Goal: Task Accomplishment & Management: Use online tool/utility

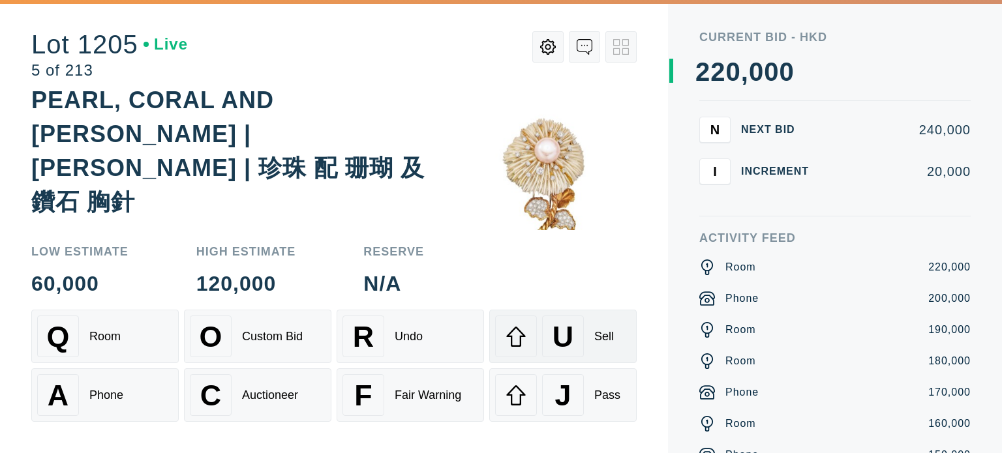
click at [590, 346] on div "U Sell" at bounding box center [563, 337] width 136 height 42
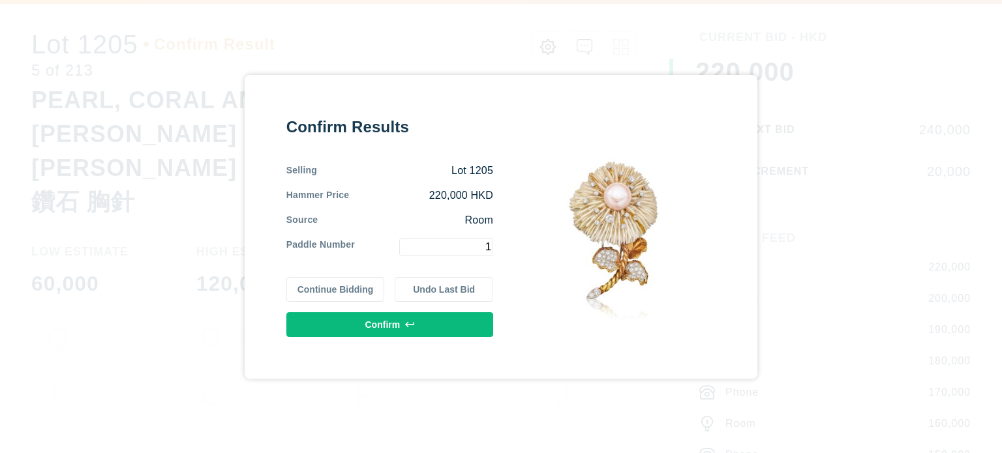
type input "1"
click at [460, 321] on button "Confirm" at bounding box center [389, 324] width 207 height 25
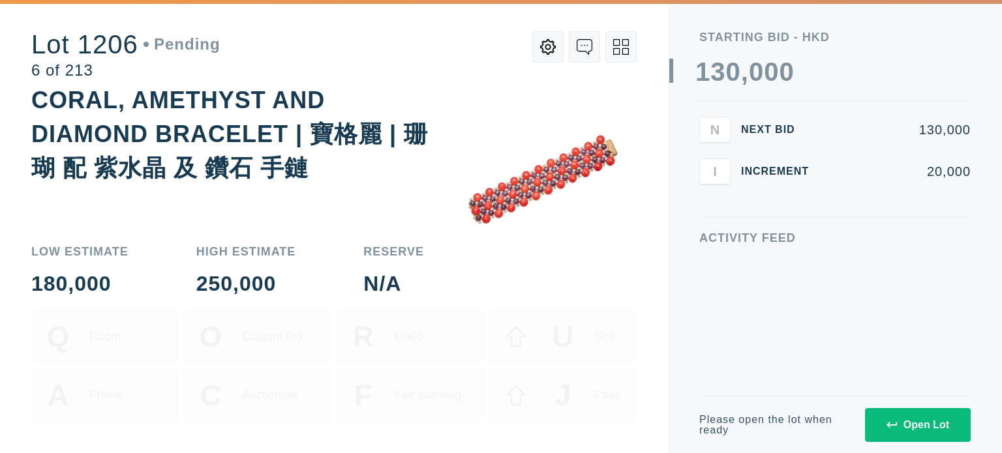
click at [923, 435] on button "Open Lot" at bounding box center [918, 425] width 106 height 34
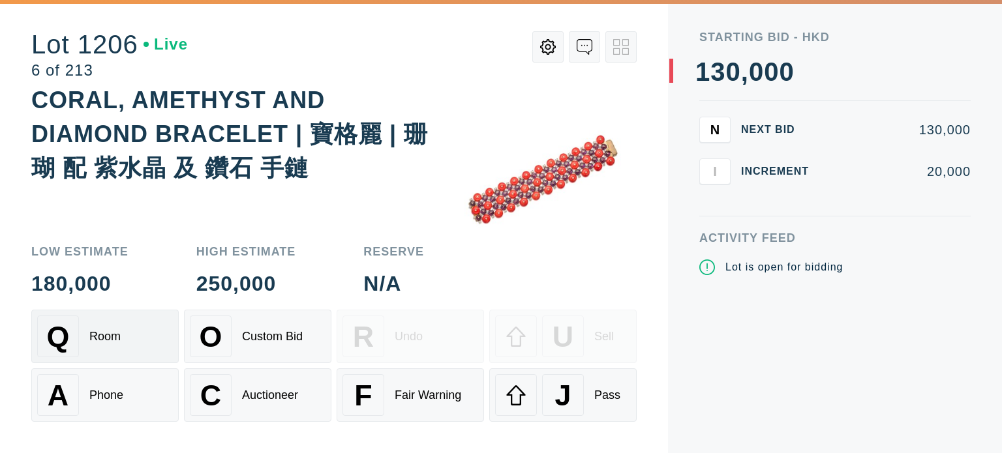
click at [91, 334] on div "Room" at bounding box center [104, 337] width 31 height 14
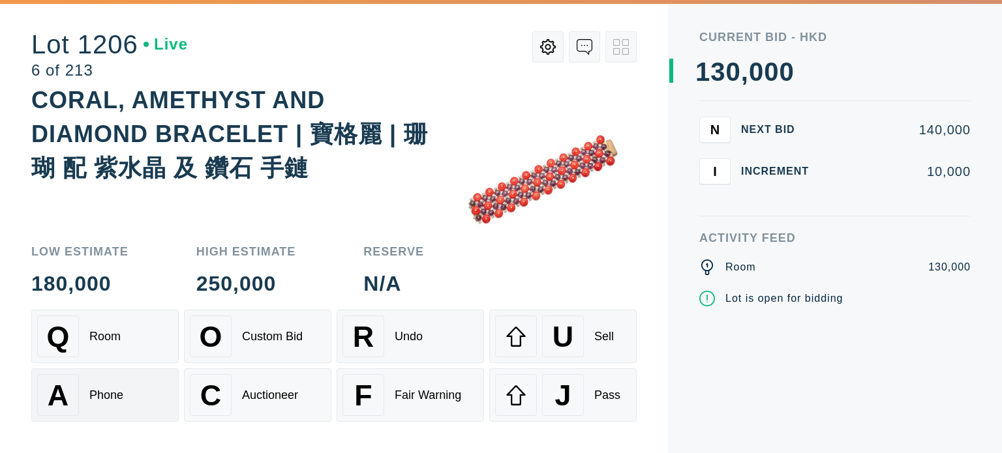
click at [97, 378] on div "A Phone" at bounding box center [105, 395] width 136 height 42
click at [105, 357] on div "Q Room" at bounding box center [105, 337] width 136 height 42
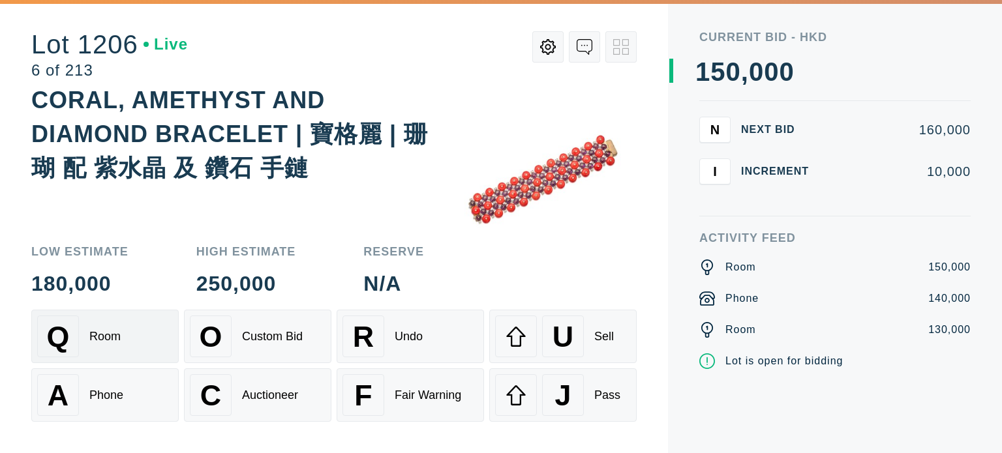
click at [105, 357] on div "Q Room" at bounding box center [105, 337] width 136 height 42
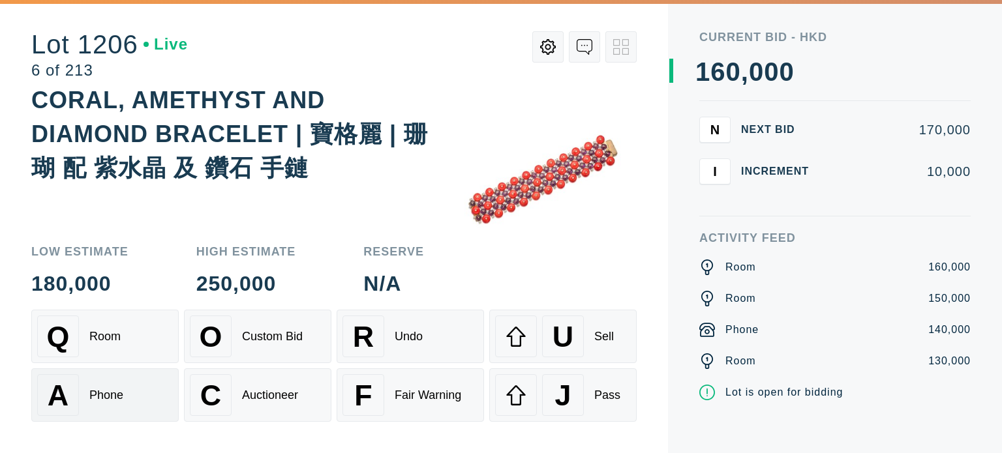
click at [102, 400] on div "Phone" at bounding box center [106, 396] width 34 height 14
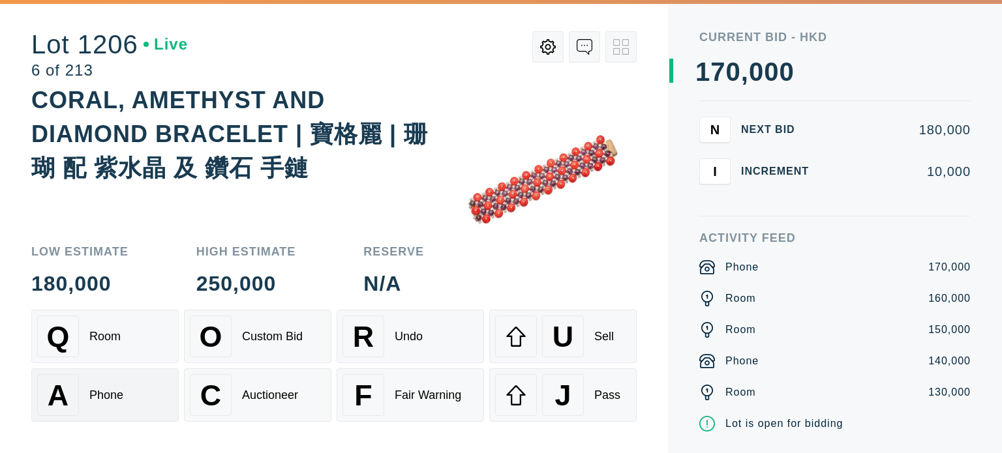
click at [102, 400] on div "Phone" at bounding box center [106, 396] width 34 height 14
click at [125, 351] on div "Q Room" at bounding box center [105, 337] width 136 height 42
click at [127, 339] on div "Q Room" at bounding box center [105, 337] width 136 height 42
click at [117, 348] on div "Q Room" at bounding box center [105, 337] width 136 height 42
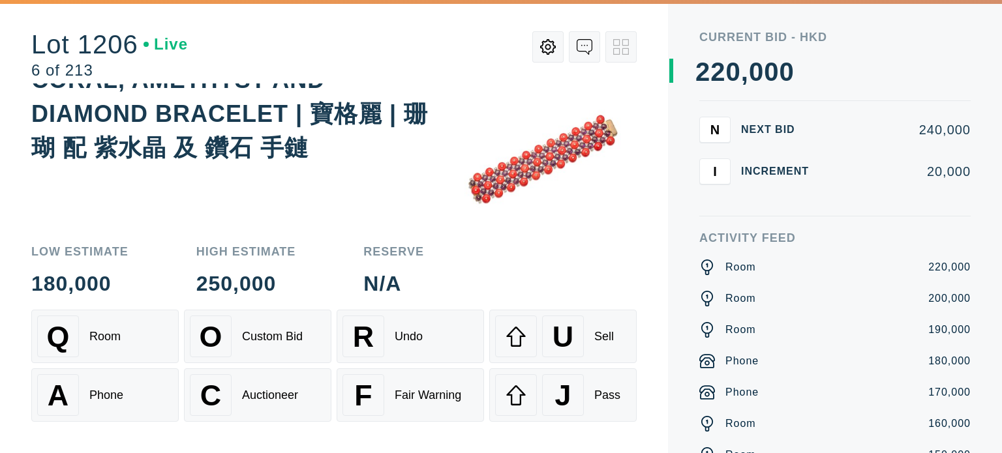
scroll to position [40, 0]
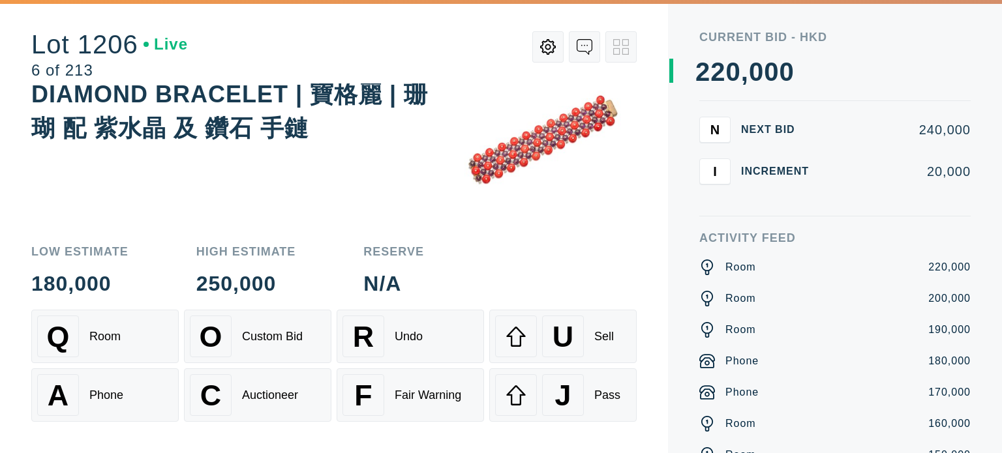
drag, startPoint x: 620, startPoint y: 52, endPoint x: 561, endPoint y: 252, distance: 208.7
click at [561, 252] on div "Low Estimate 180,000 High Estimate 250,000 Reserve N/A" at bounding box center [333, 270] width 605 height 48
click at [268, 398] on div "Auctioneer" at bounding box center [270, 396] width 56 height 14
click at [248, 340] on div "Custom Bid" at bounding box center [272, 337] width 61 height 14
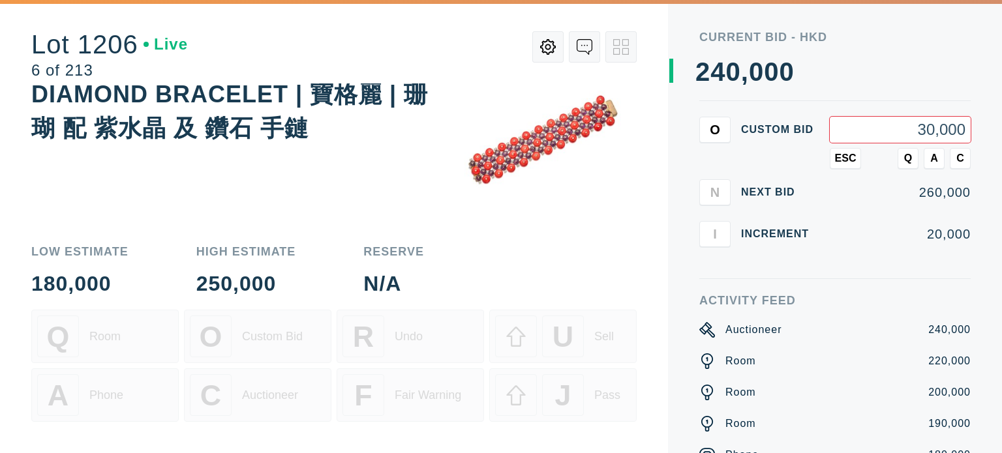
type input "300,000"
click at [907, 164] on span "Q" at bounding box center [908, 159] width 8 height 12
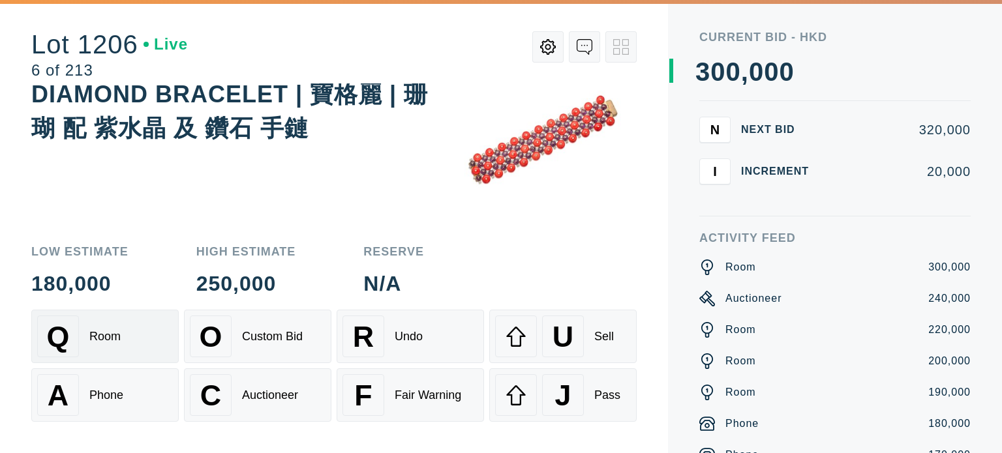
click at [93, 346] on div "Q Room" at bounding box center [105, 337] width 136 height 42
click at [109, 395] on div "Phone" at bounding box center [106, 396] width 34 height 14
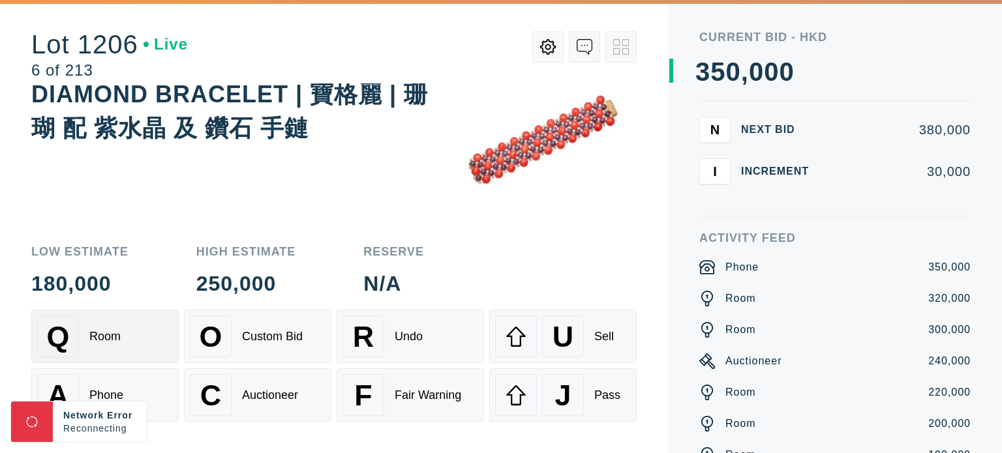
click at [138, 319] on div "Q Room" at bounding box center [105, 337] width 136 height 42
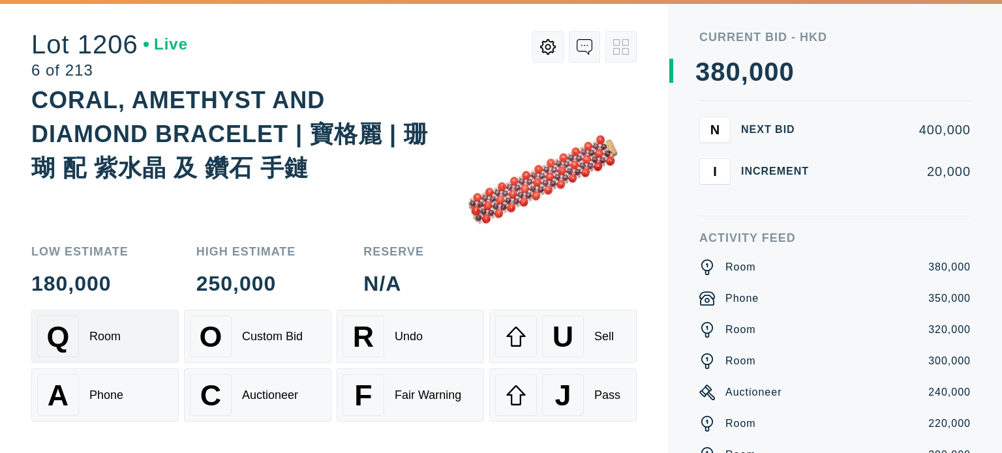
click at [123, 340] on div "Q Room" at bounding box center [105, 337] width 136 height 42
click at [97, 387] on div "A Phone" at bounding box center [105, 395] width 136 height 42
click at [602, 339] on div "Sell" at bounding box center [604, 337] width 20 height 14
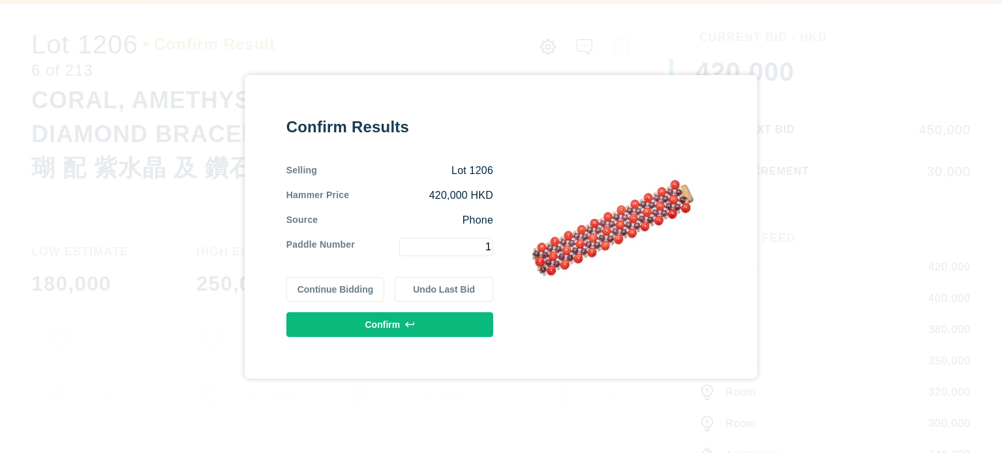
type input "1"
click at [436, 320] on button "Confirm" at bounding box center [389, 324] width 207 height 25
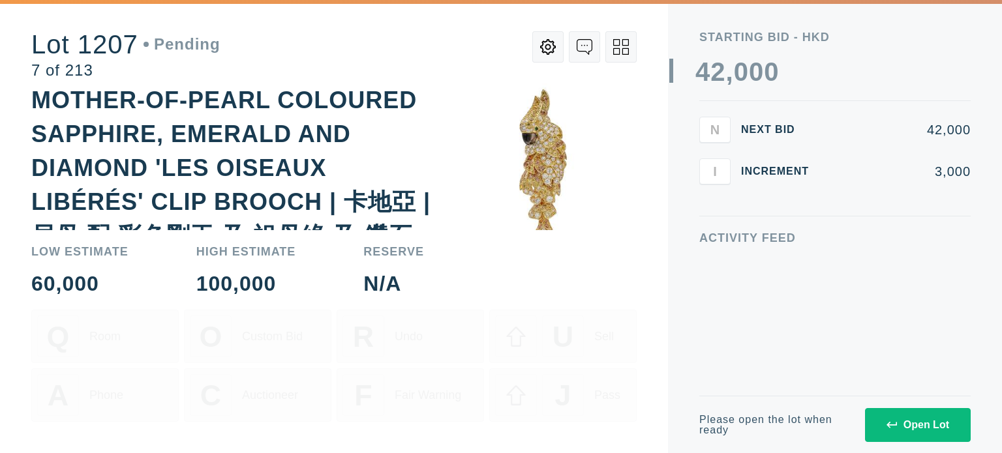
click at [949, 427] on button "Open Lot" at bounding box center [918, 425] width 106 height 34
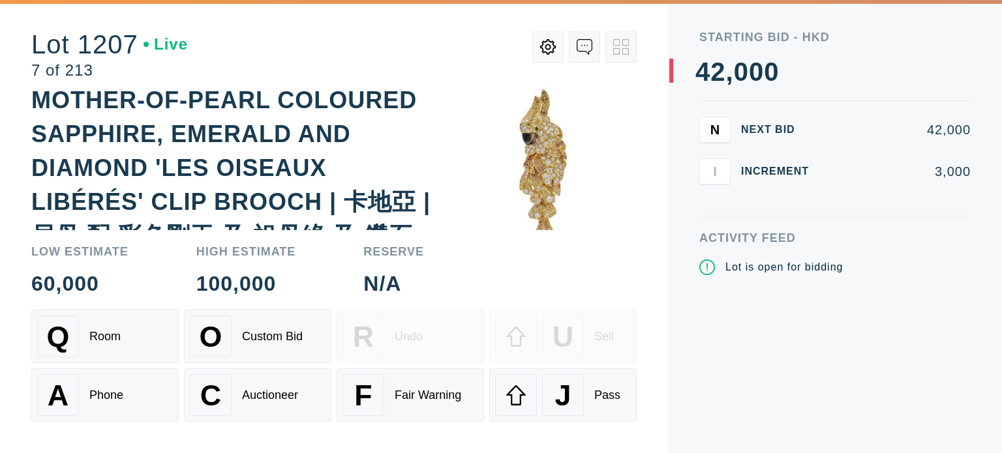
click at [137, 346] on div "Q Room" at bounding box center [105, 337] width 136 height 42
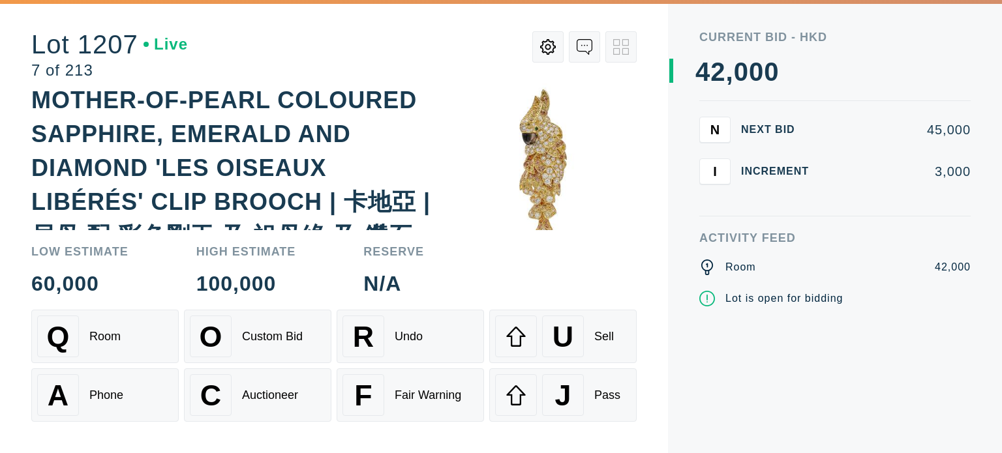
click at [137, 346] on div "Q Room" at bounding box center [105, 337] width 136 height 42
click at [123, 384] on div "A Phone" at bounding box center [105, 395] width 136 height 42
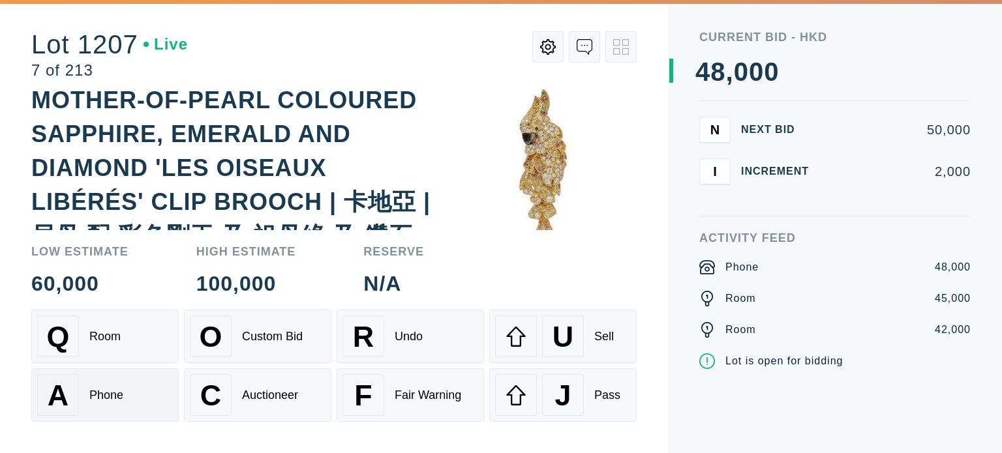
click at [121, 387] on div "A Phone" at bounding box center [105, 395] width 136 height 42
click at [134, 346] on div "Q Room" at bounding box center [105, 337] width 136 height 42
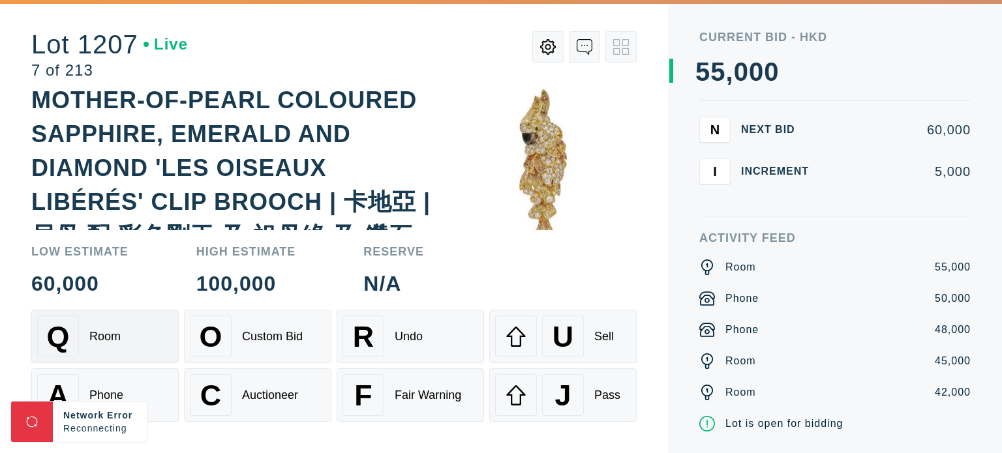
click at [127, 336] on div "Q Room" at bounding box center [105, 337] width 136 height 42
click at [120, 341] on div "Room" at bounding box center [104, 337] width 31 height 14
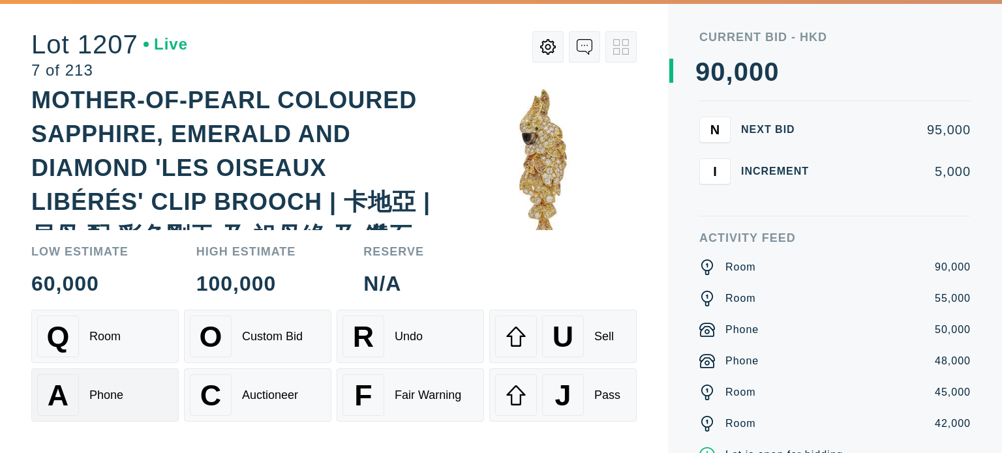
click at [94, 395] on div "Phone" at bounding box center [106, 396] width 34 height 14
click at [120, 344] on div "Q Room" at bounding box center [105, 337] width 136 height 42
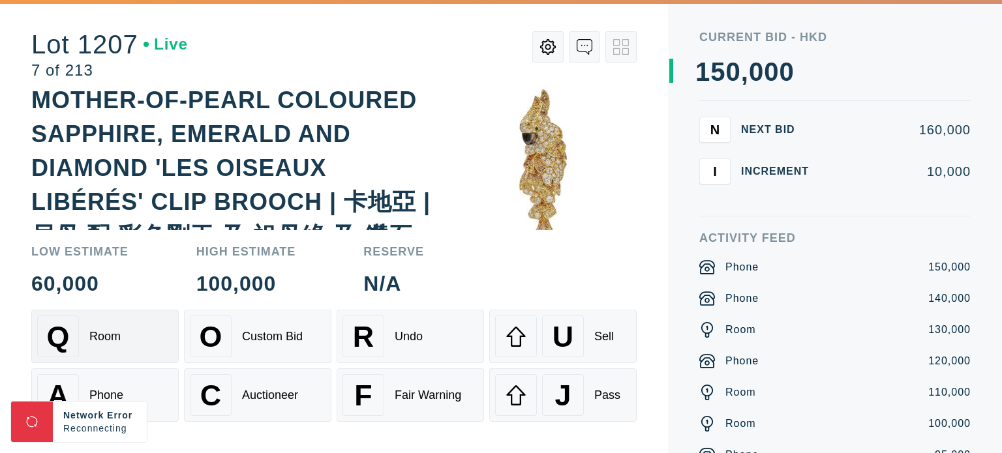
click at [86, 345] on div "Q Room" at bounding box center [105, 337] width 136 height 42
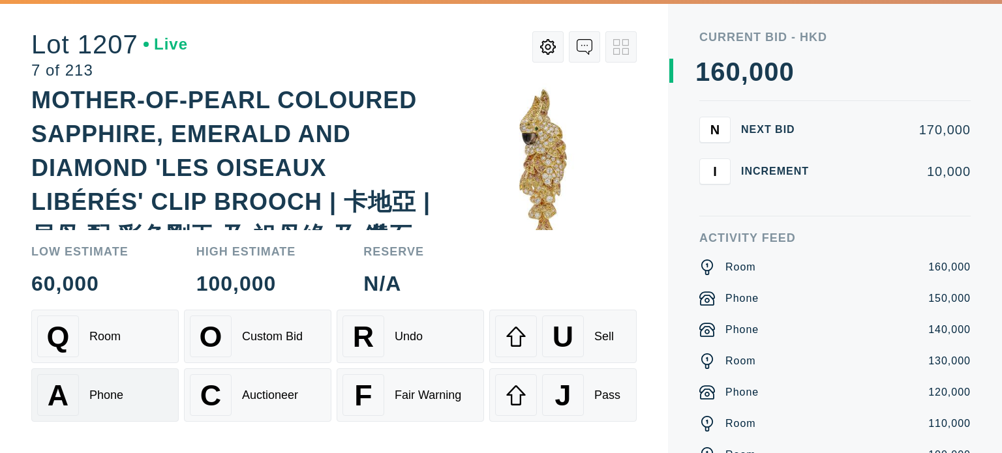
click at [121, 389] on div "Phone" at bounding box center [106, 396] width 34 height 14
click at [106, 399] on div "Phone" at bounding box center [106, 396] width 34 height 14
click at [127, 350] on div "Q Room" at bounding box center [105, 337] width 136 height 42
click at [103, 383] on div "A Phone" at bounding box center [105, 395] width 136 height 42
